Goal: Task Accomplishment & Management: Manage account settings

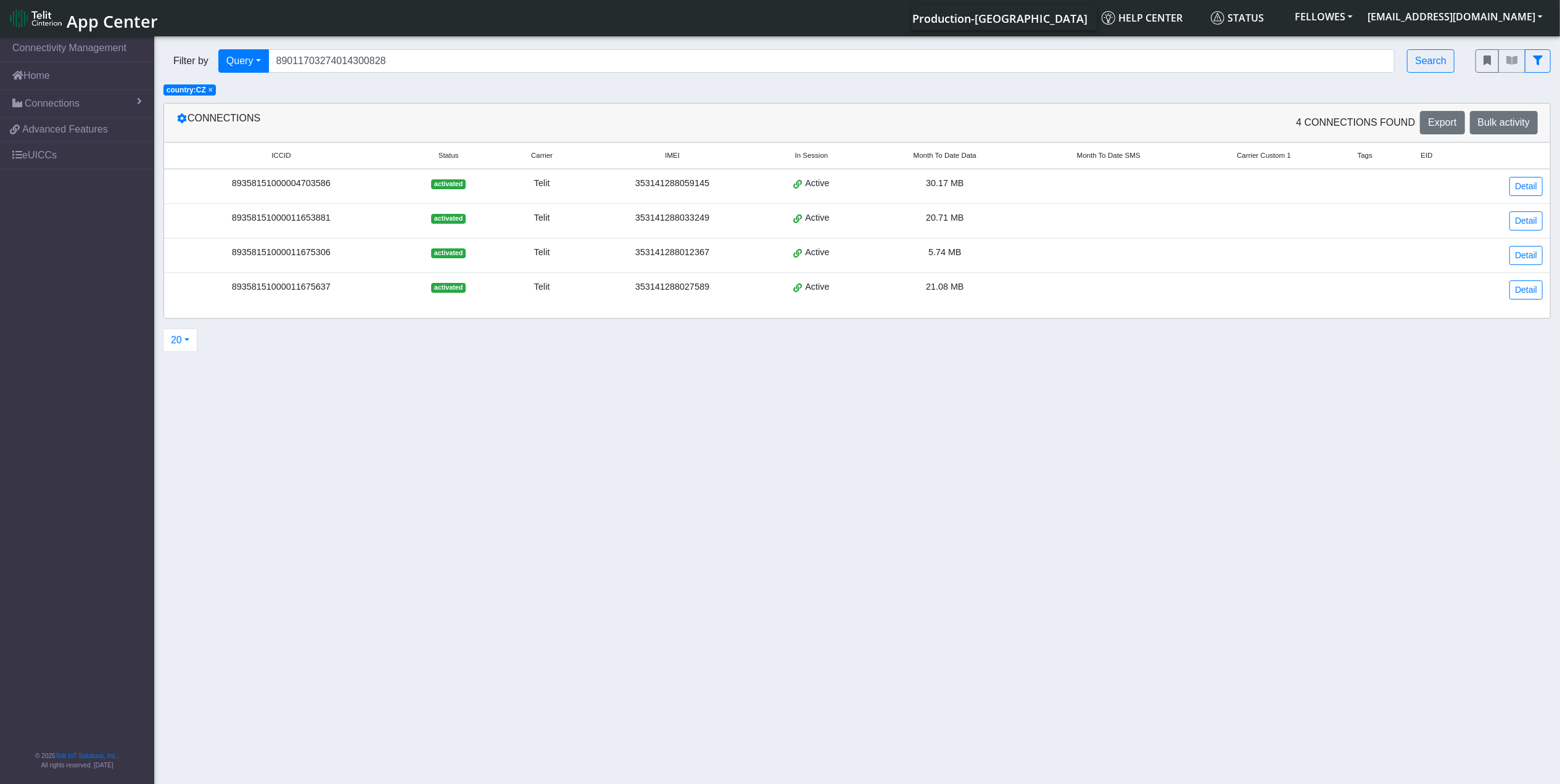
click at [723, 186] on div "353141288059145" at bounding box center [672, 183] width 160 height 13
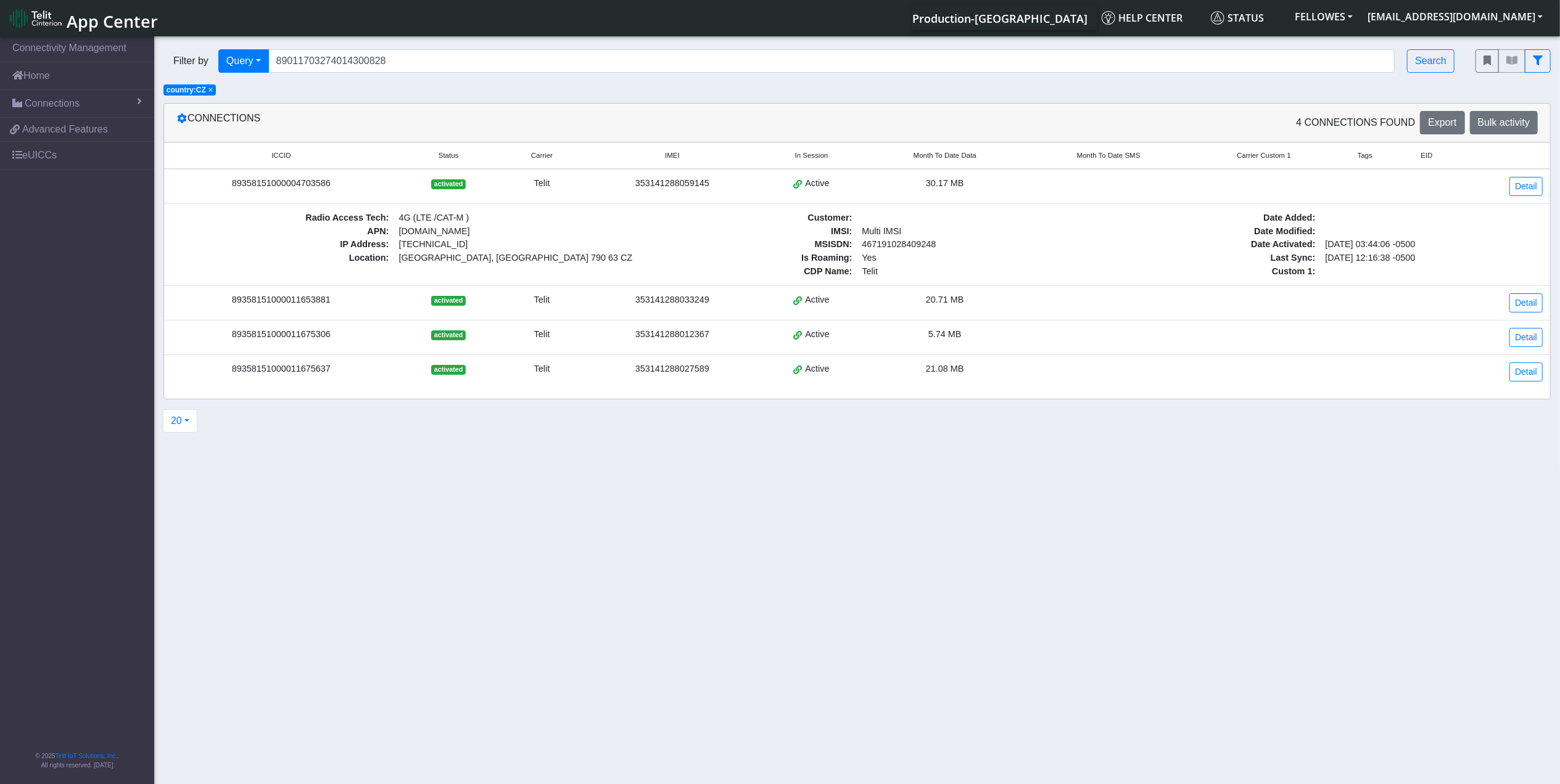
click at [302, 180] on div "89358151000004703586" at bounding box center [281, 183] width 220 height 13
copy div "89358151000004703586"
click at [291, 371] on div "89358151000011675637" at bounding box center [281, 370] width 220 height 13
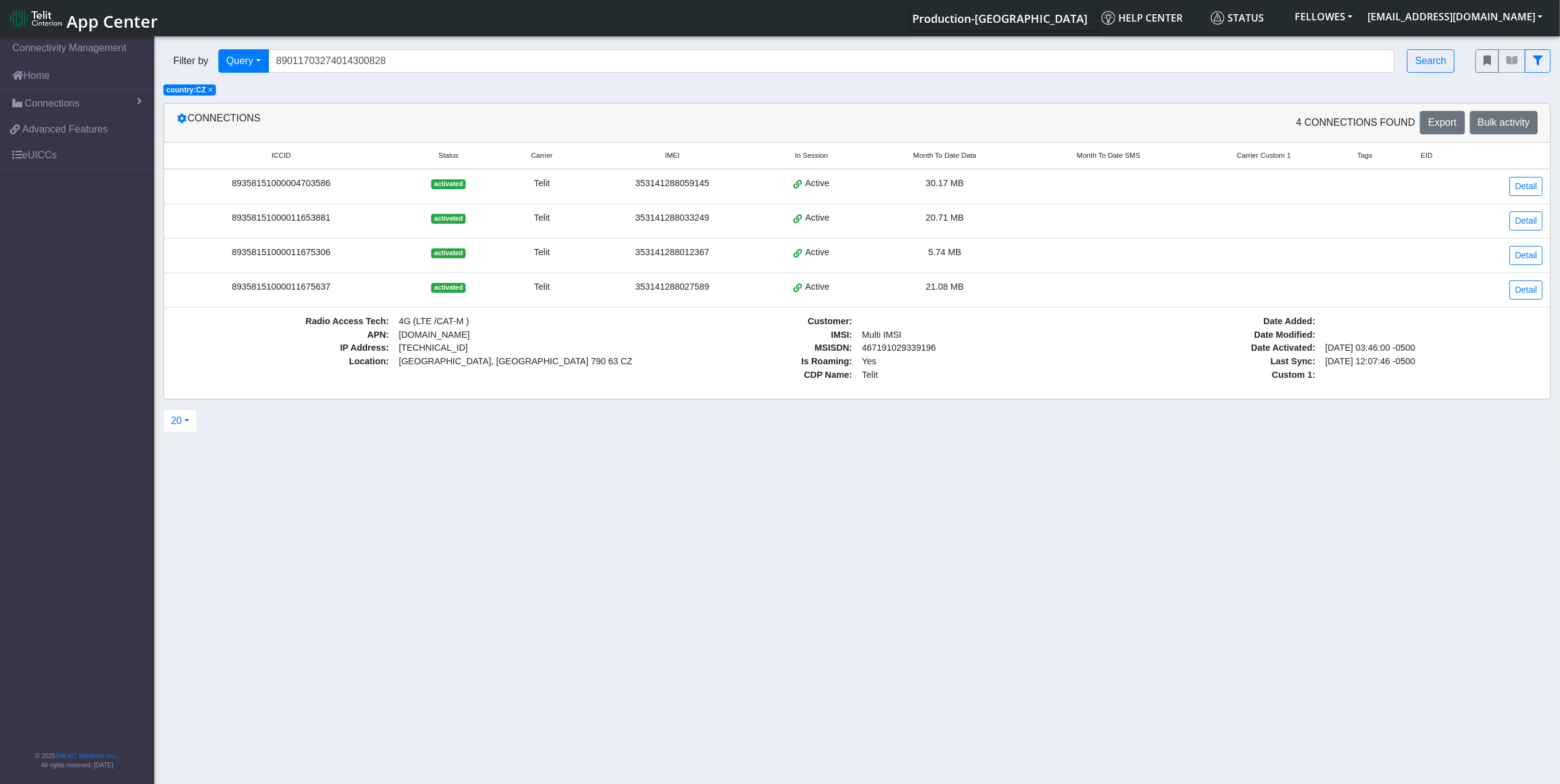
click at [267, 293] on div "89358151000011675637" at bounding box center [281, 287] width 220 height 13
copy div "89358151000011675637"
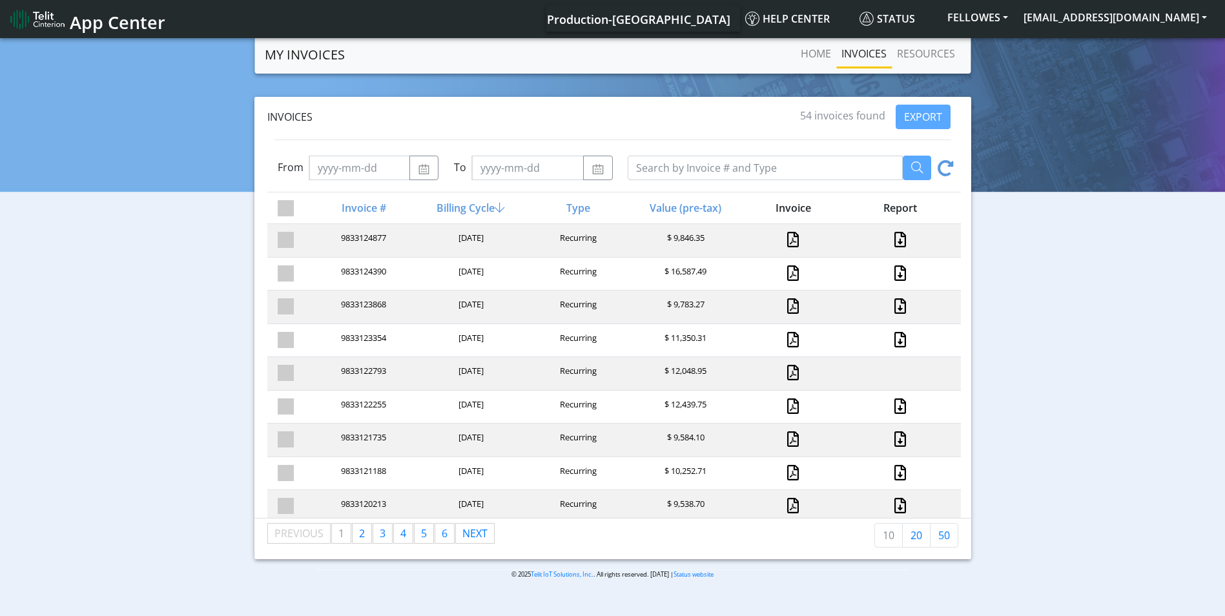
scroll to position [5, 0]
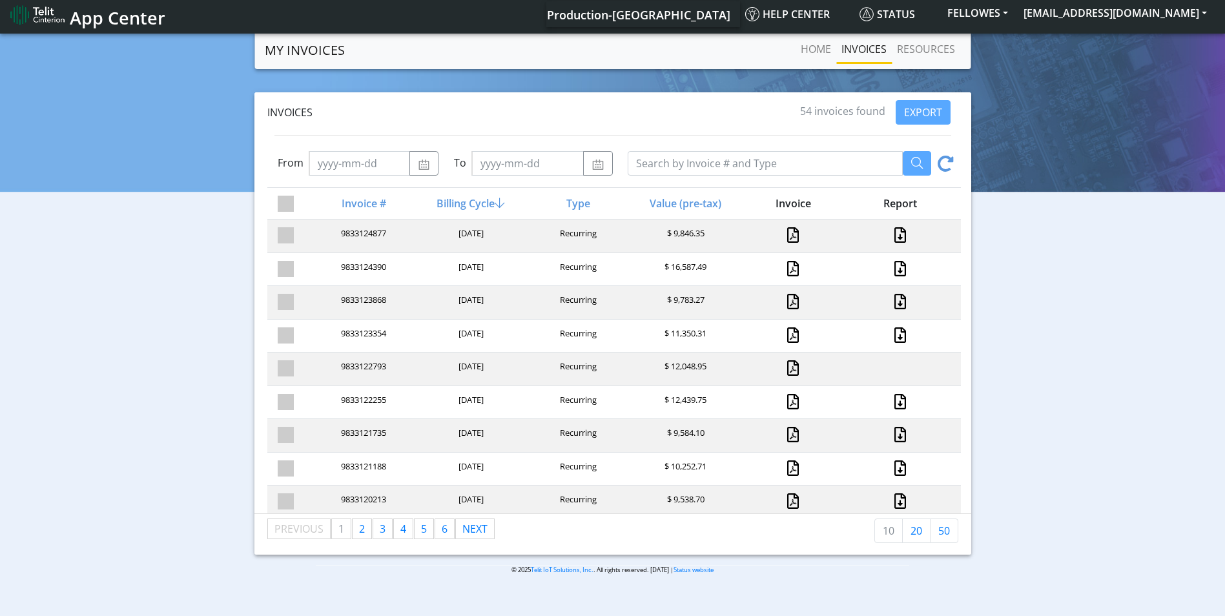
click at [888, 374] on div at bounding box center [898, 368] width 107 height 17
drag, startPoint x: 888, startPoint y: 374, endPoint x: 888, endPoint y: 329, distance: 45.2
click at [891, 329] on link at bounding box center [899, 334] width 17 height 15
